Goal: Find specific page/section: Find specific page/section

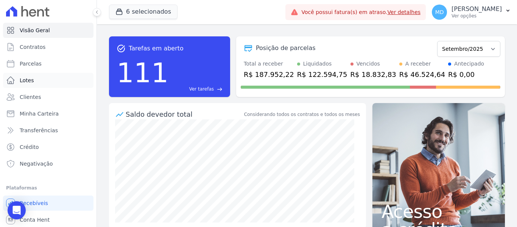
click at [28, 80] on span "Lotes" at bounding box center [27, 80] width 14 height 8
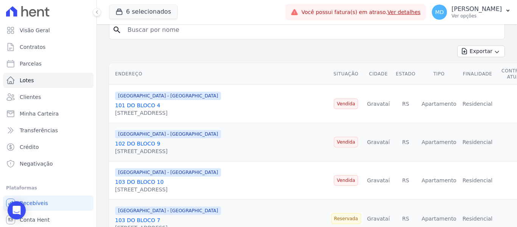
scroll to position [76, 0]
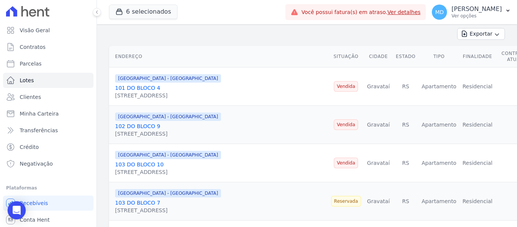
click at [142, 85] on link "101 DO BLOCO 4" at bounding box center [137, 88] width 45 height 6
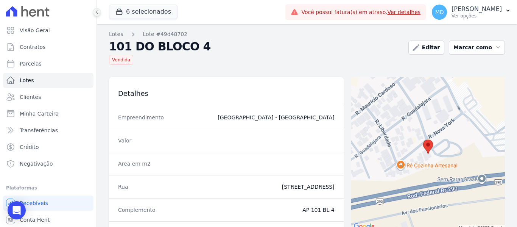
click at [96, 11] on icon at bounding box center [97, 12] width 5 height 5
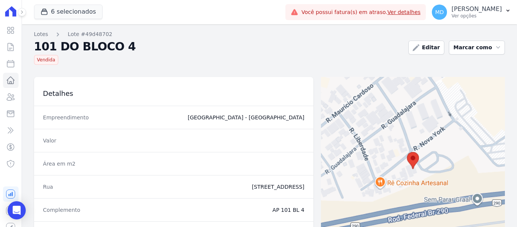
drag, startPoint x: 89, startPoint y: 84, endPoint x: 318, endPoint y: 133, distance: 234.4
click at [318, 133] on div "Lotes Lote #49d48702 101 DO BLOCO 4 [GEOGRAPHIC_DATA] Editar Marcar como Dispon…" at bounding box center [269, 216] width 495 height 385
click at [145, 76] on div "Lotes Lote #49d48702 101 DO BLOCO 4 [GEOGRAPHIC_DATA] Editar Marcar como Dispon…" at bounding box center [269, 216] width 495 height 385
drag, startPoint x: 147, startPoint y: 69, endPoint x: 261, endPoint y: 83, distance: 115.2
click at [261, 83] on div "Lotes Lote #49d48702 101 DO BLOCO 4 [GEOGRAPHIC_DATA] Editar Marcar como Dispon…" at bounding box center [269, 216] width 495 height 385
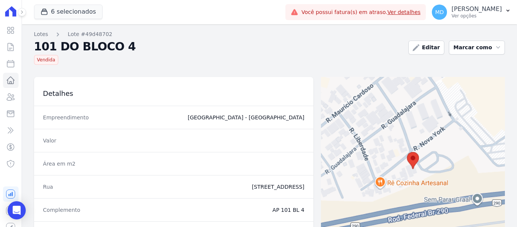
click at [192, 70] on div "Lotes Lote #49d48702 101 DO BLOCO 4 [GEOGRAPHIC_DATA] Editar Marcar como Dispon…" at bounding box center [269, 216] width 495 height 385
click at [7, 14] on icon at bounding box center [11, 11] width 16 height 11
click at [21, 15] on button at bounding box center [22, 12] width 8 height 8
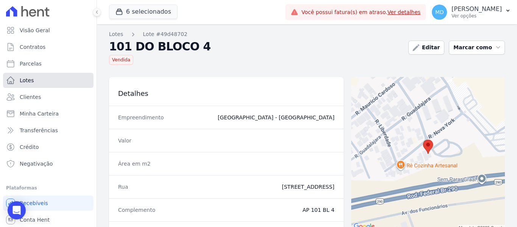
click at [37, 78] on link "Lotes" at bounding box center [48, 80] width 90 height 15
